Goal: Task Accomplishment & Management: Complete application form

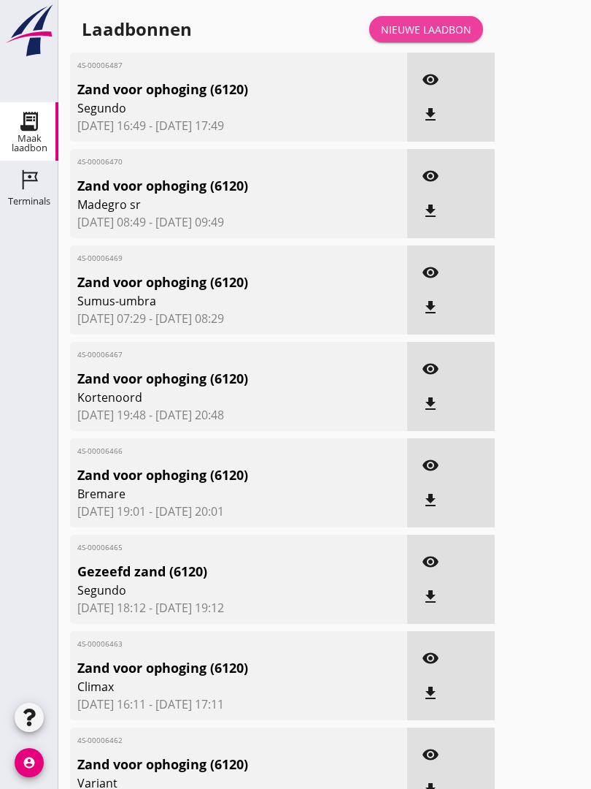
click at [421, 31] on link "Nieuwe laadbon" at bounding box center [426, 29] width 114 height 26
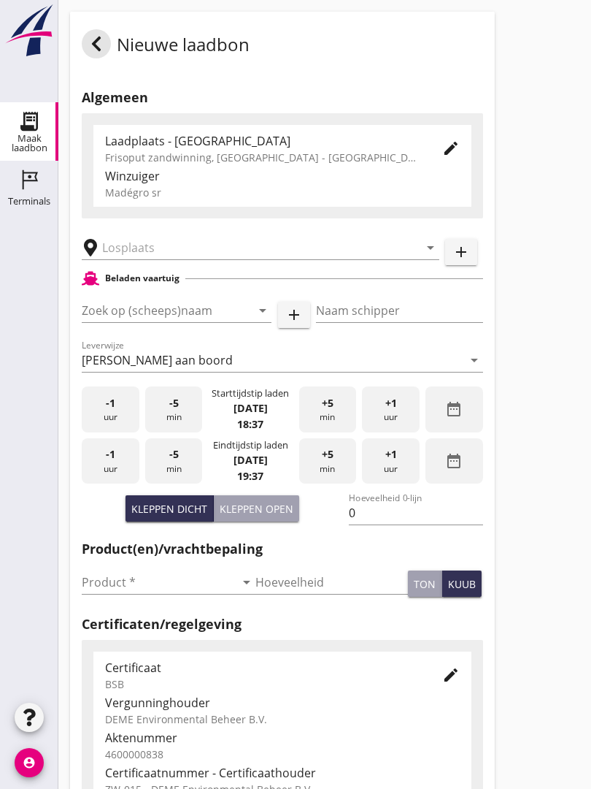
click at [191, 256] on input "text" at bounding box center [250, 247] width 296 height 23
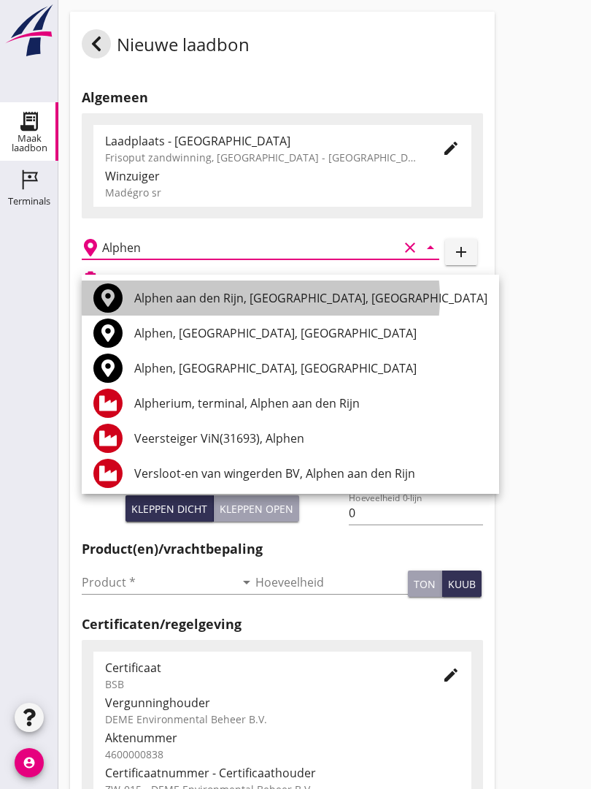
click at [200, 296] on div "Alphen aan den Rijn, [GEOGRAPHIC_DATA], [GEOGRAPHIC_DATA]" at bounding box center [310, 298] width 353 height 18
type input "Alphen aan den Rijn, [GEOGRAPHIC_DATA], [GEOGRAPHIC_DATA]"
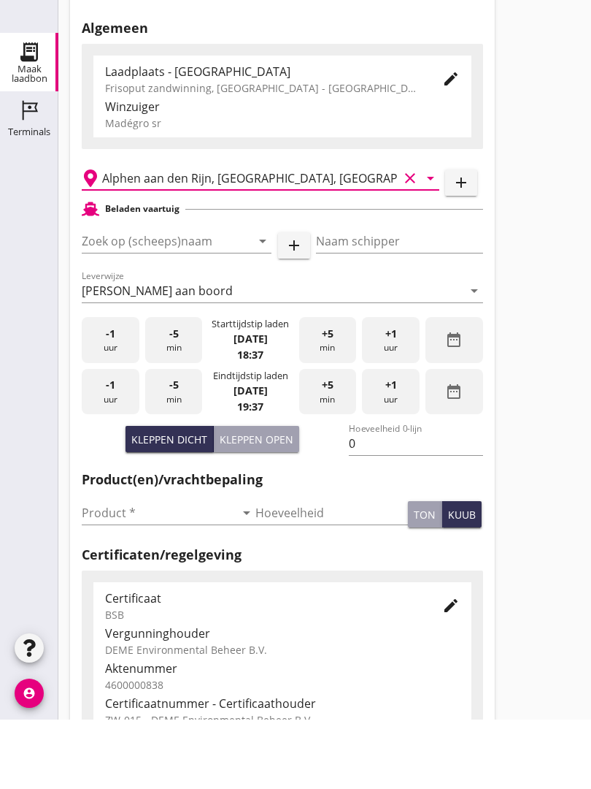
click at [177, 299] on input "Zoek op (scheeps)naam" at bounding box center [156, 310] width 149 height 23
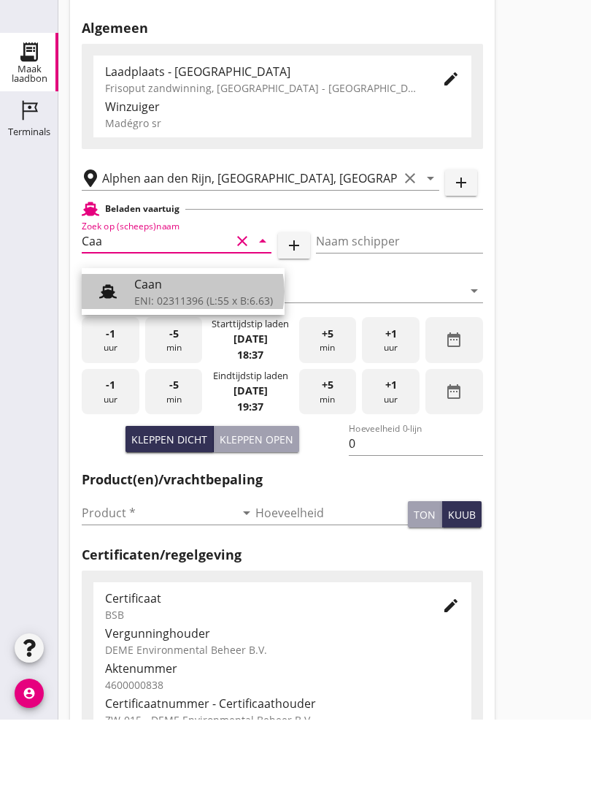
click at [180, 345] on div "Caan" at bounding box center [203, 354] width 139 height 18
type input "Caan"
type input "[PERSON_NAME]"
type input "368"
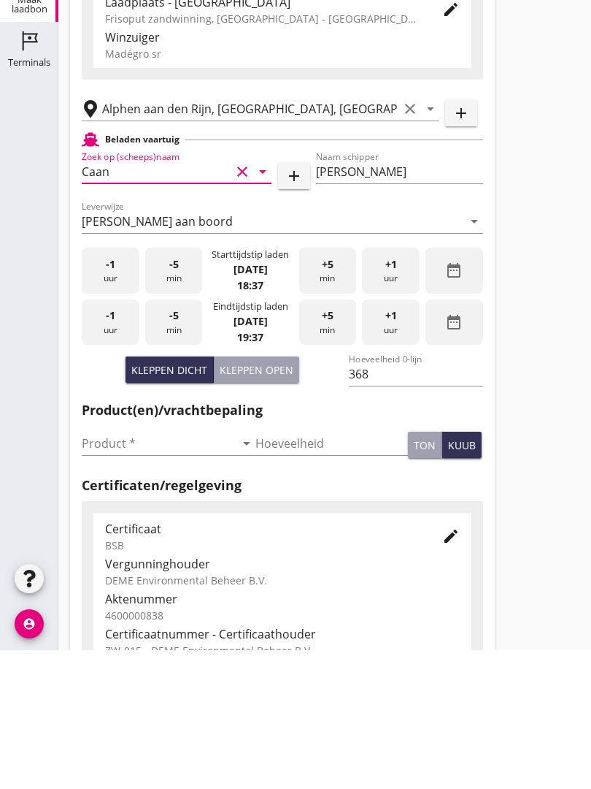
click at [111, 570] on input "Product *" at bounding box center [158, 581] width 153 height 23
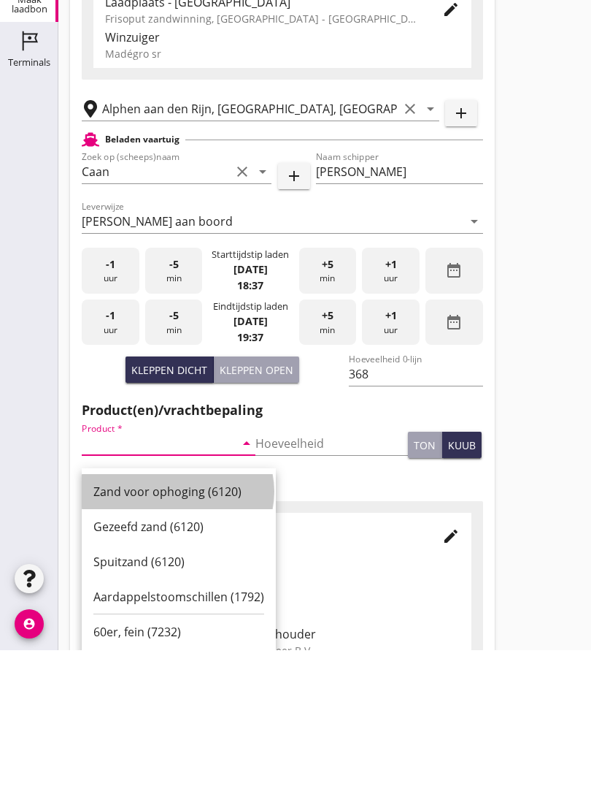
click at [180, 621] on div "Zand voor ophoging (6120)" at bounding box center [178, 630] width 171 height 18
type input "Zand voor ophoging (6120)"
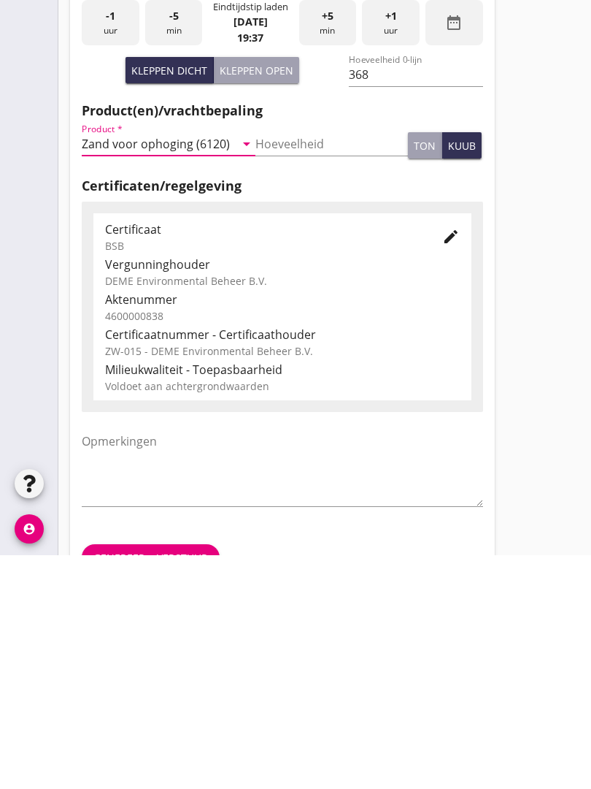
scroll to position [256, 0]
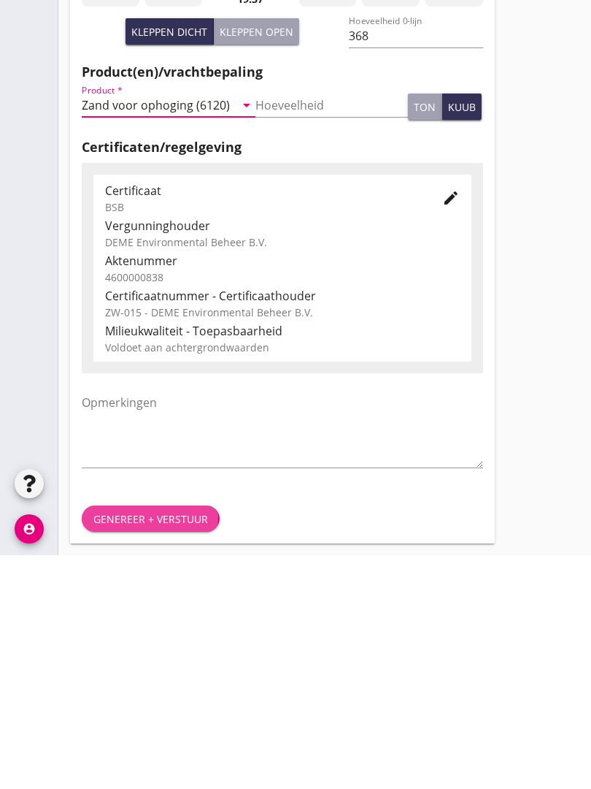
click at [182, 745] on div "Genereer + verstuur" at bounding box center [150, 752] width 115 height 15
